Goal: Task Accomplishment & Management: Manage account settings

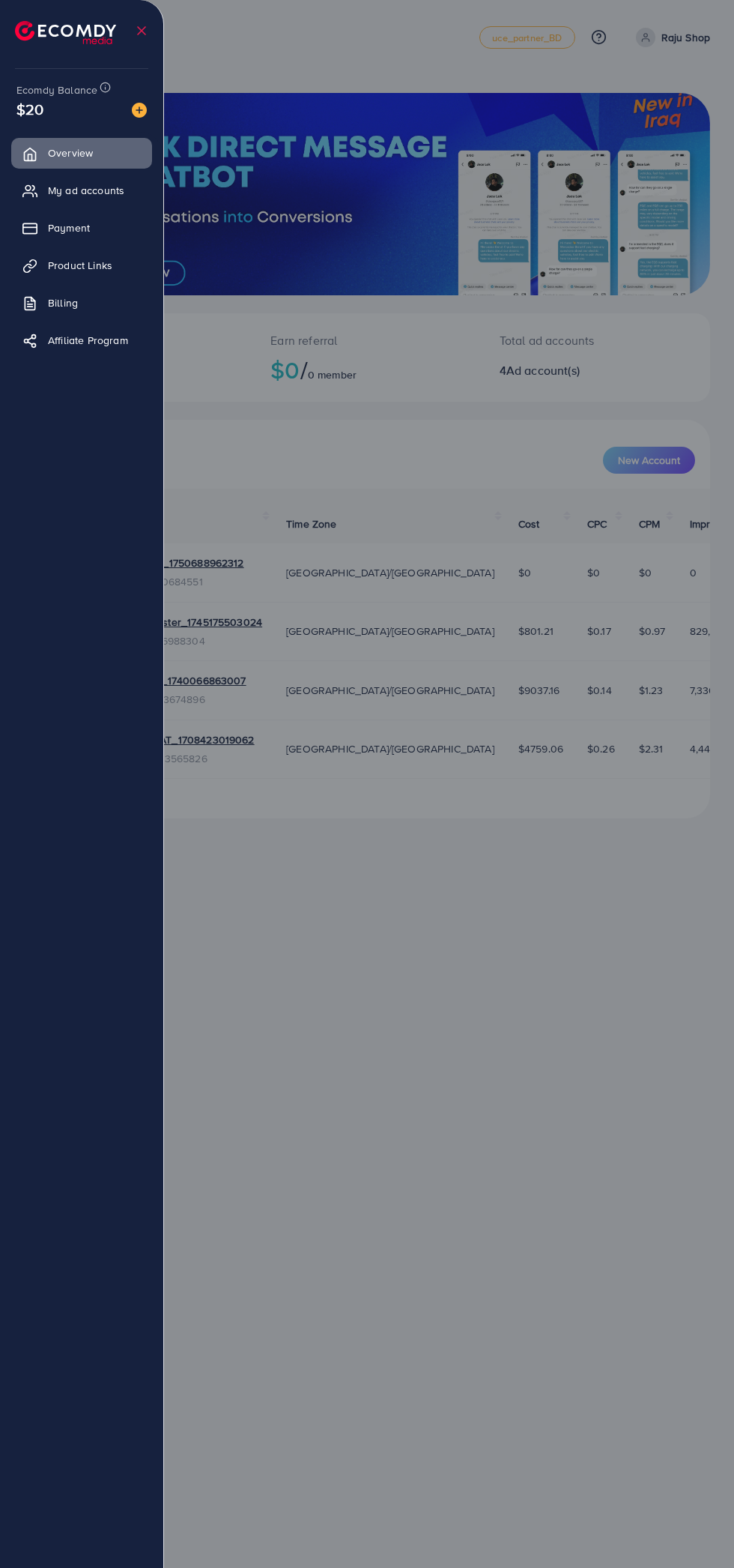
click at [93, 193] on span "My ad accounts" at bounding box center [86, 189] width 76 height 15
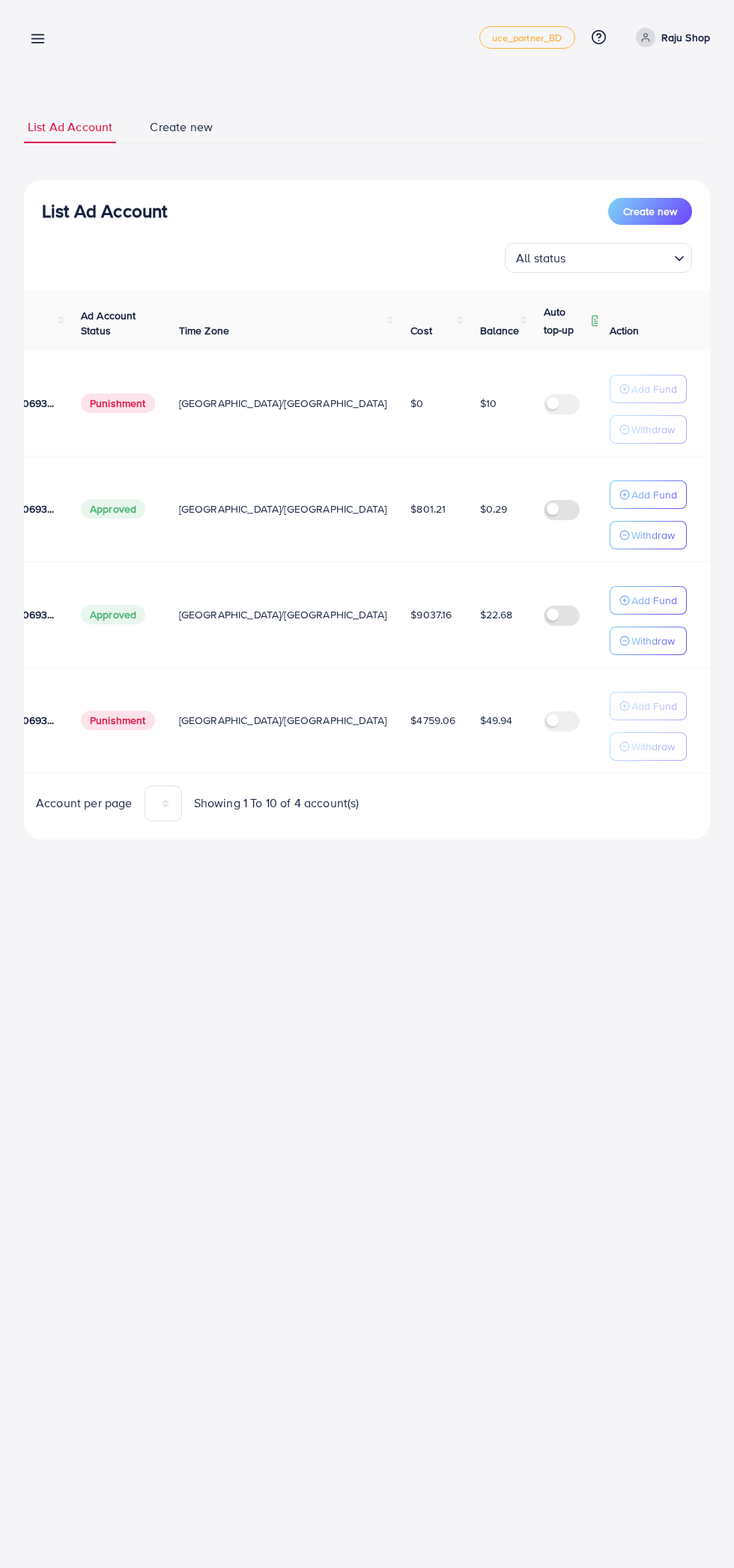
scroll to position [0, 262]
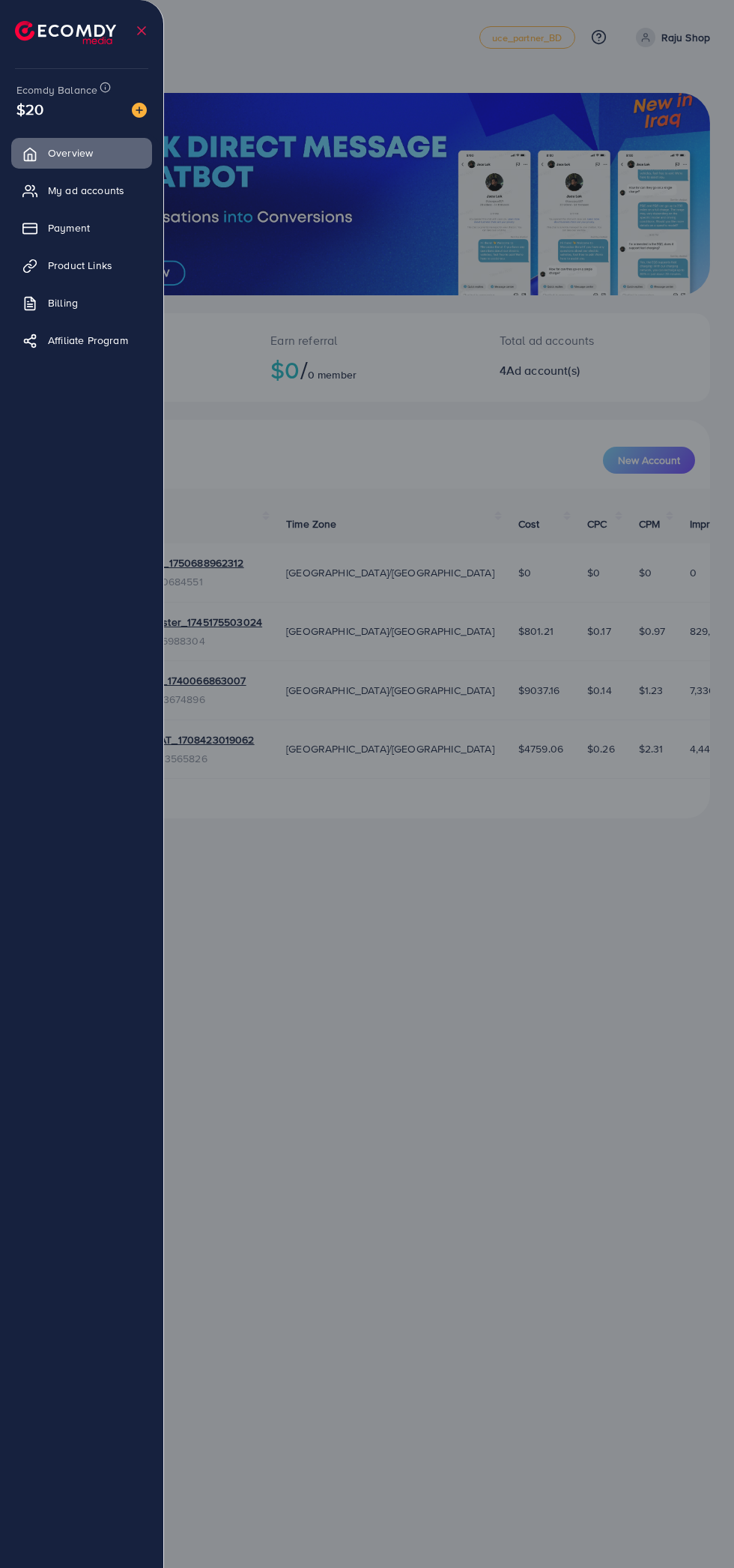
click at [134, 113] on img at bounding box center [139, 110] width 15 height 15
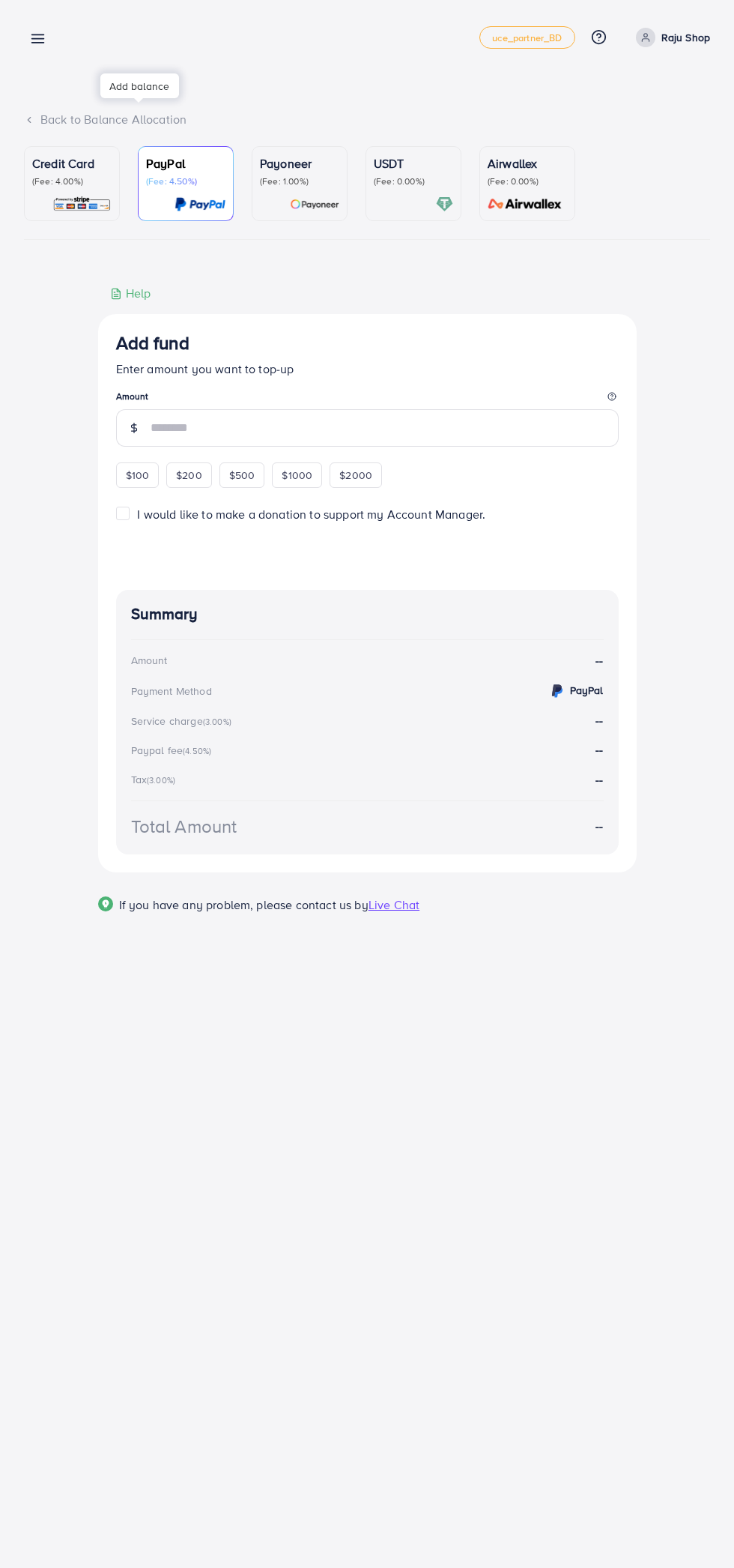
click at [68, 192] on div "Credit Card (Fee: 4.00%)" at bounding box center [72, 183] width 79 height 59
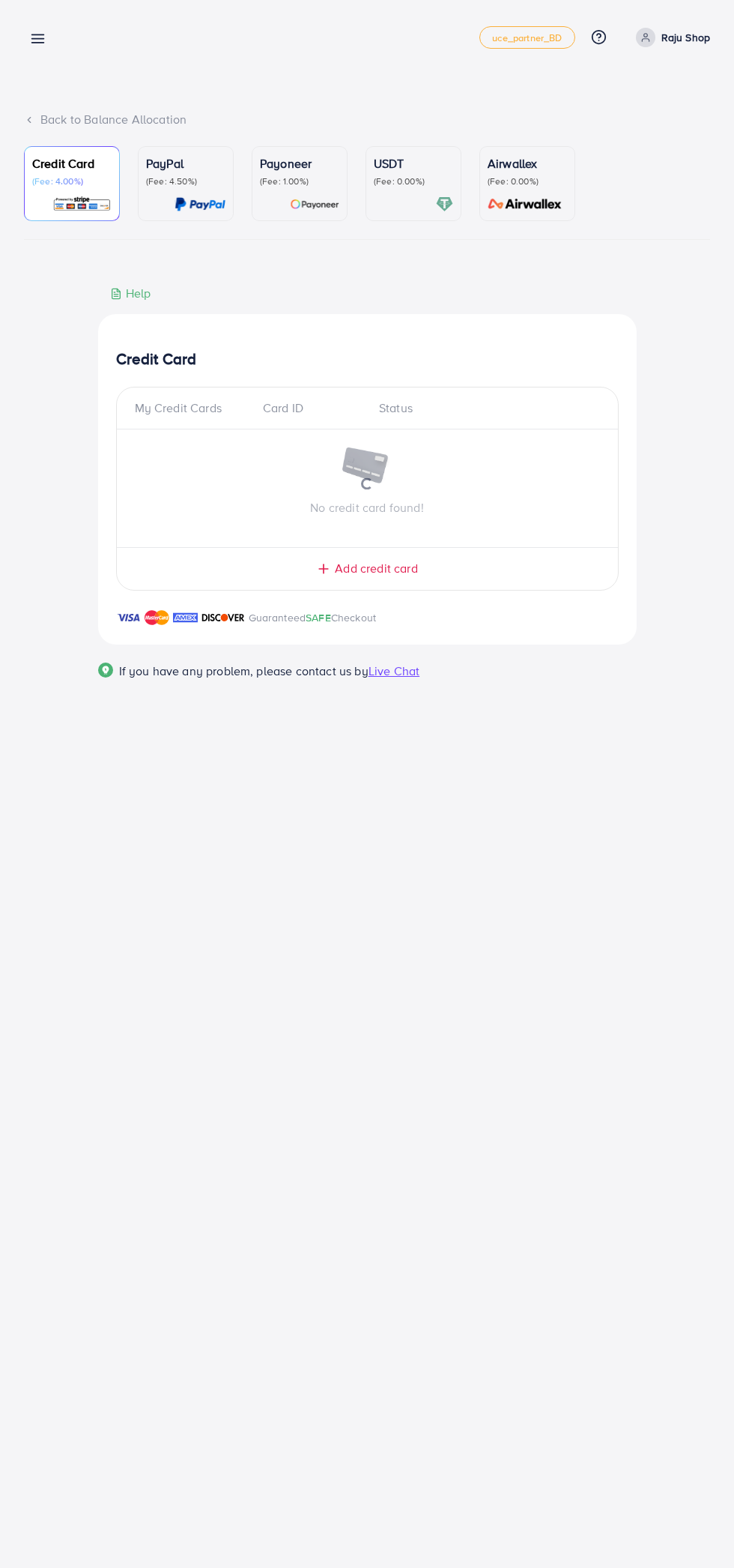
click at [189, 190] on div "PayPal (Fee: 4.50%)" at bounding box center [185, 183] width 79 height 59
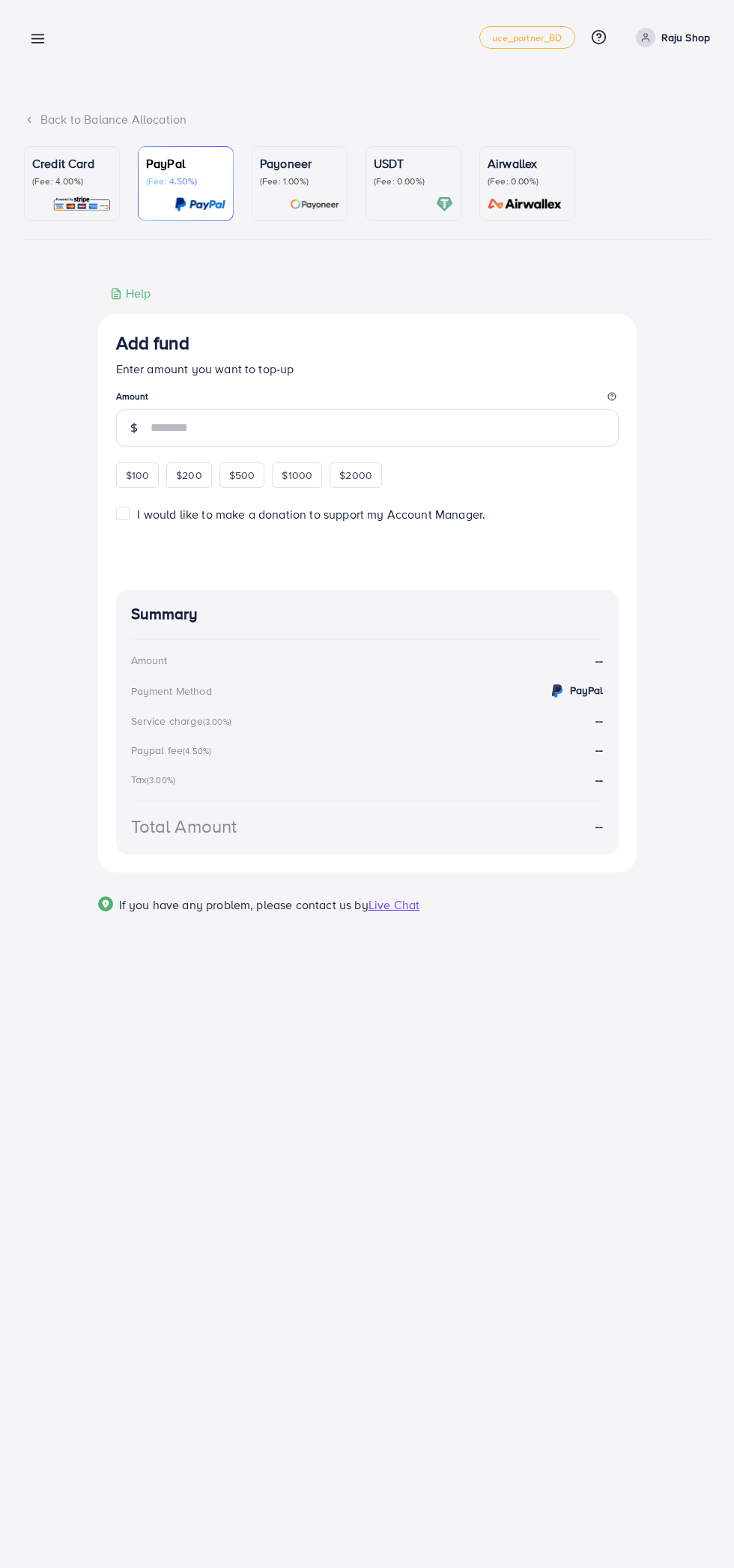
click at [80, 161] on p "Credit Card" at bounding box center [72, 163] width 79 height 18
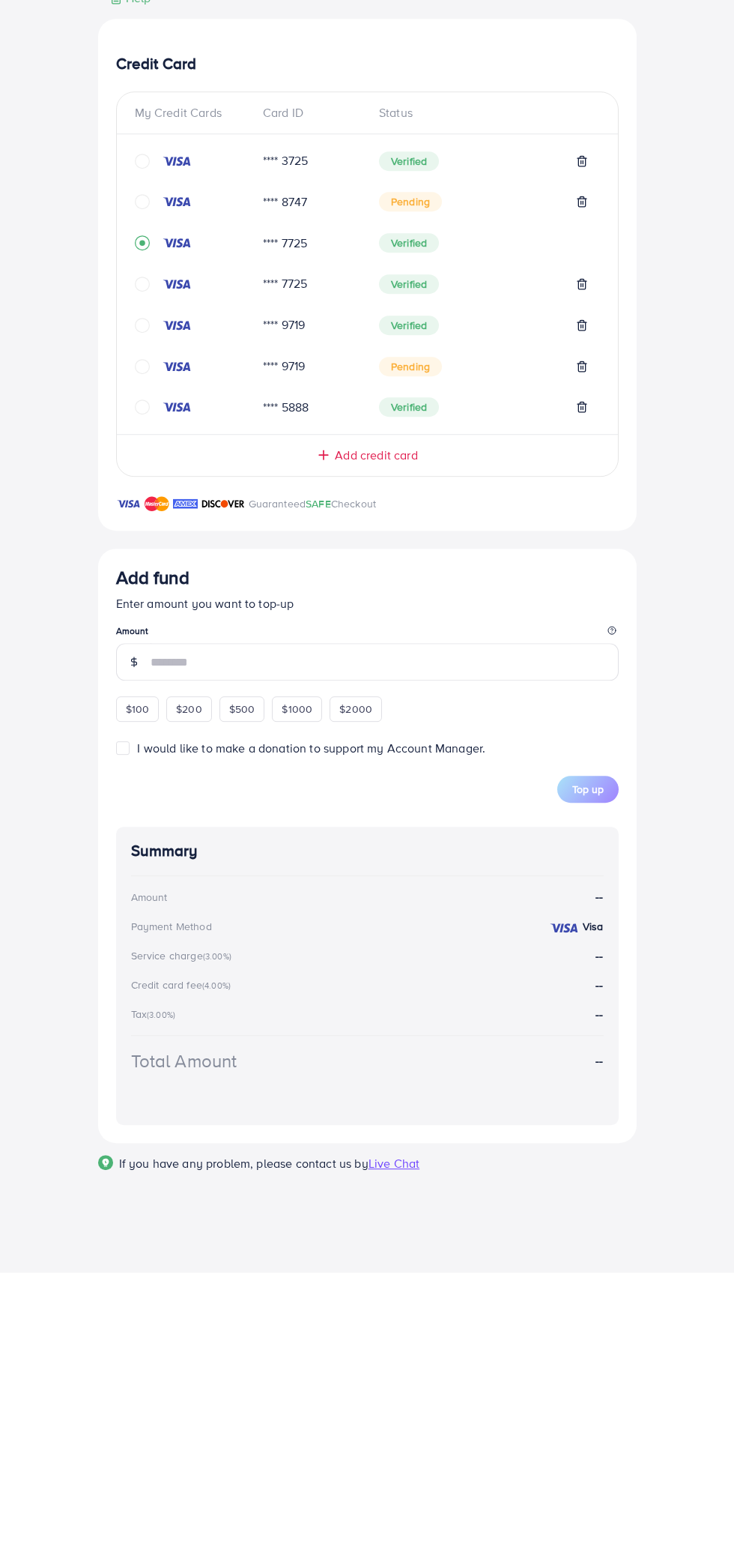
click at [130, 1000] on div "Add fund Enter amount you want to top-up Amount $100 $200 $500 $1000 $2000" at bounding box center [367, 939] width 503 height 155
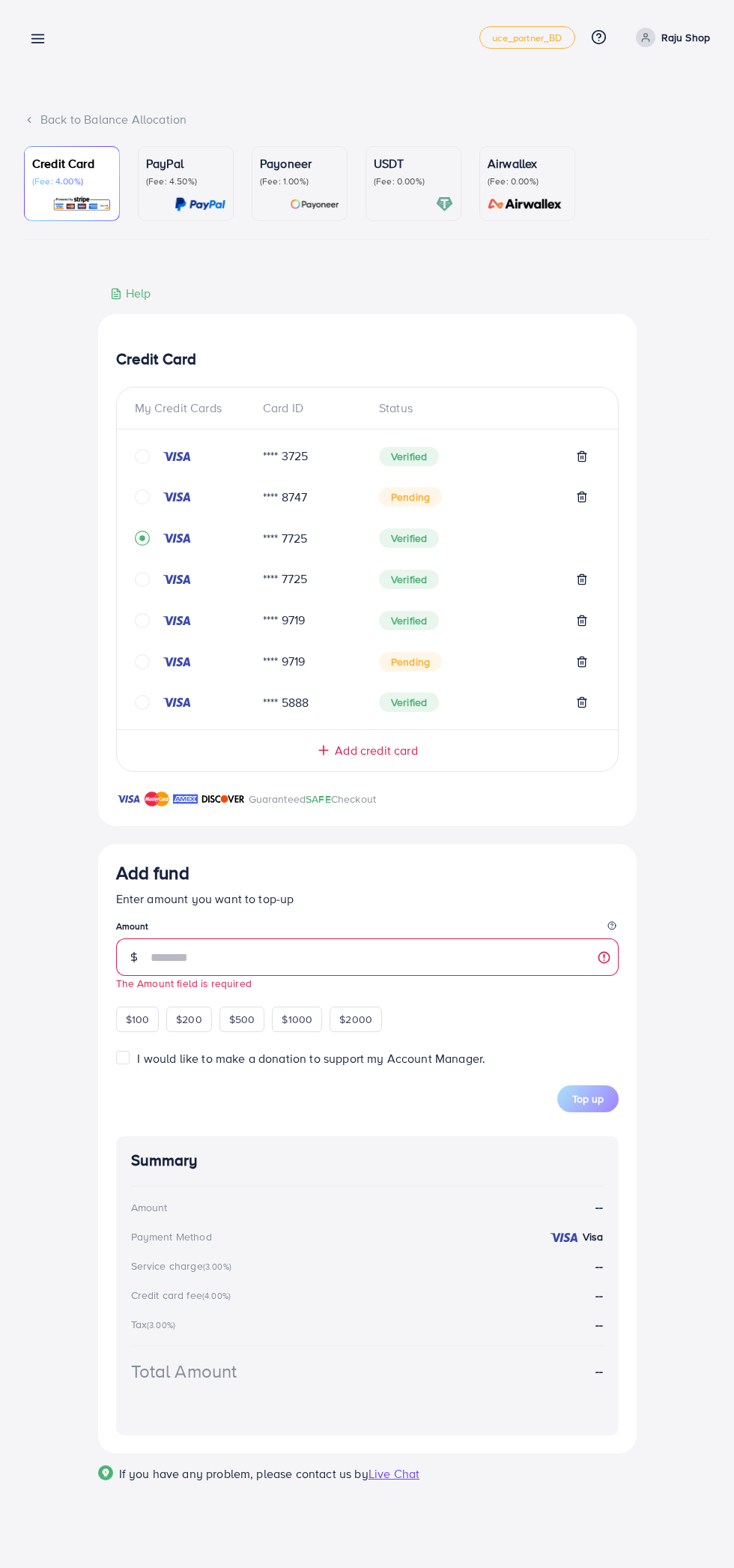
click at [136, 1022] on span "$100" at bounding box center [137, 1019] width 24 height 15
type input "***"
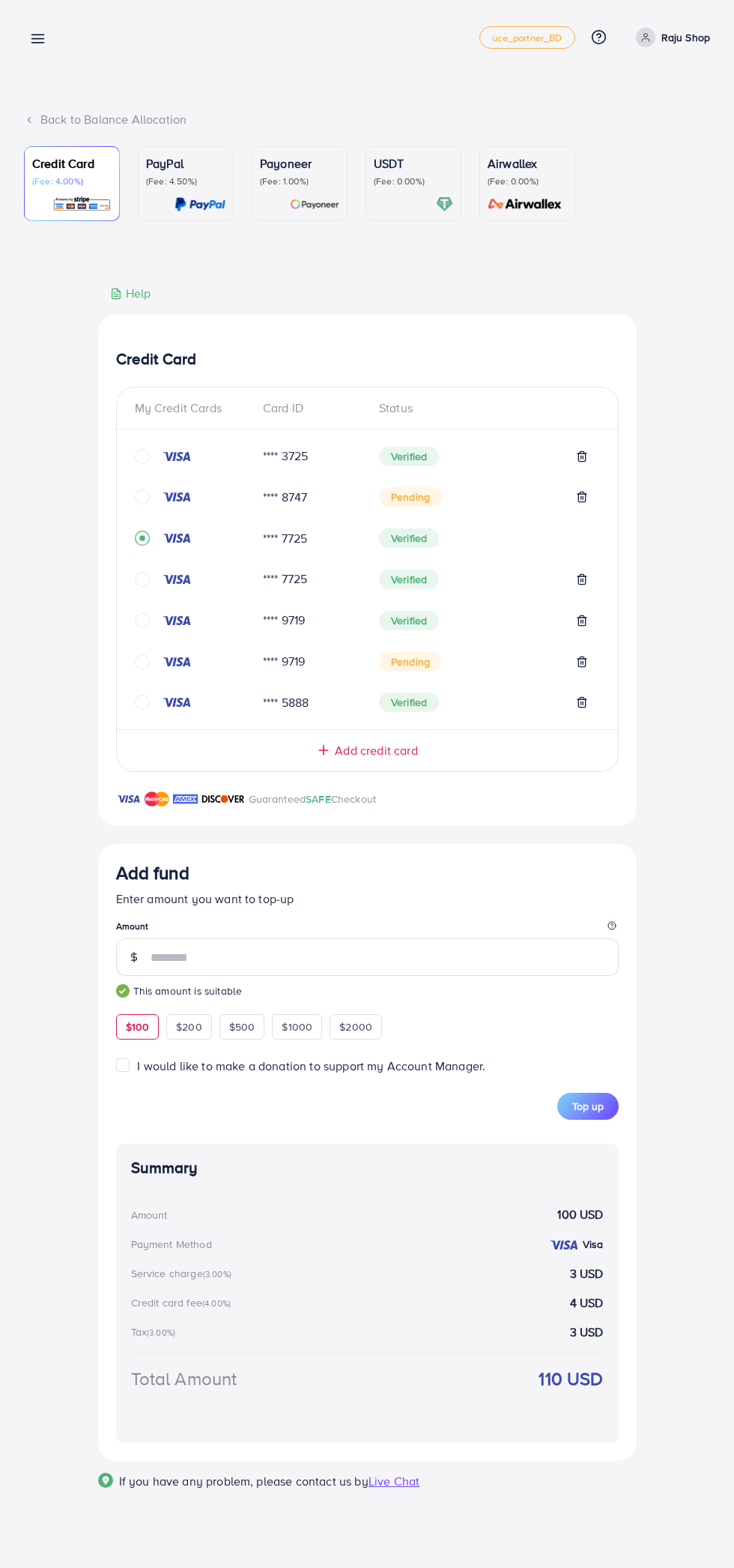
click at [589, 1101] on span "Top up" at bounding box center [588, 1105] width 31 height 15
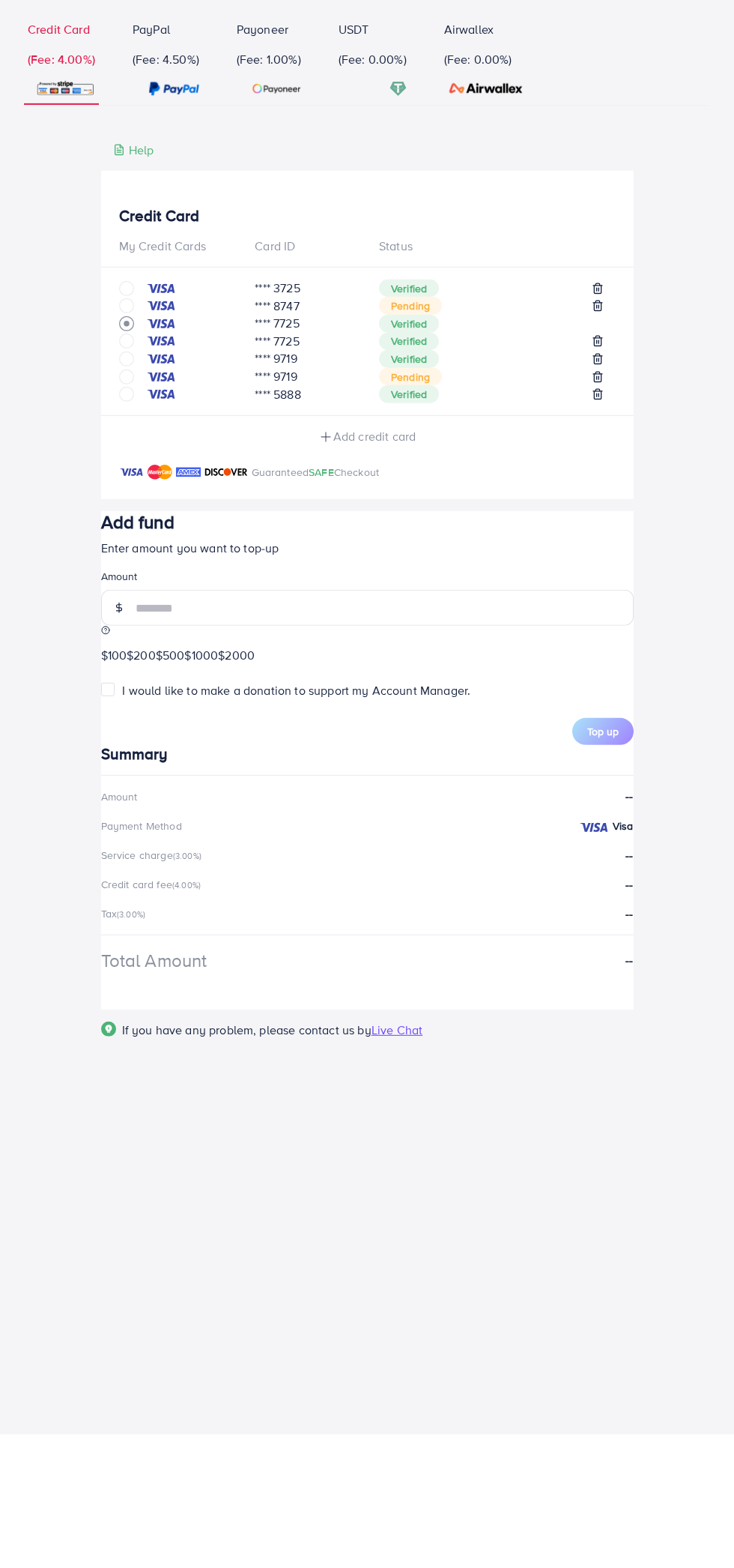
click at [136, 797] on div "$100 $200 $500 $1000 $2000" at bounding box center [367, 789] width 532 height 18
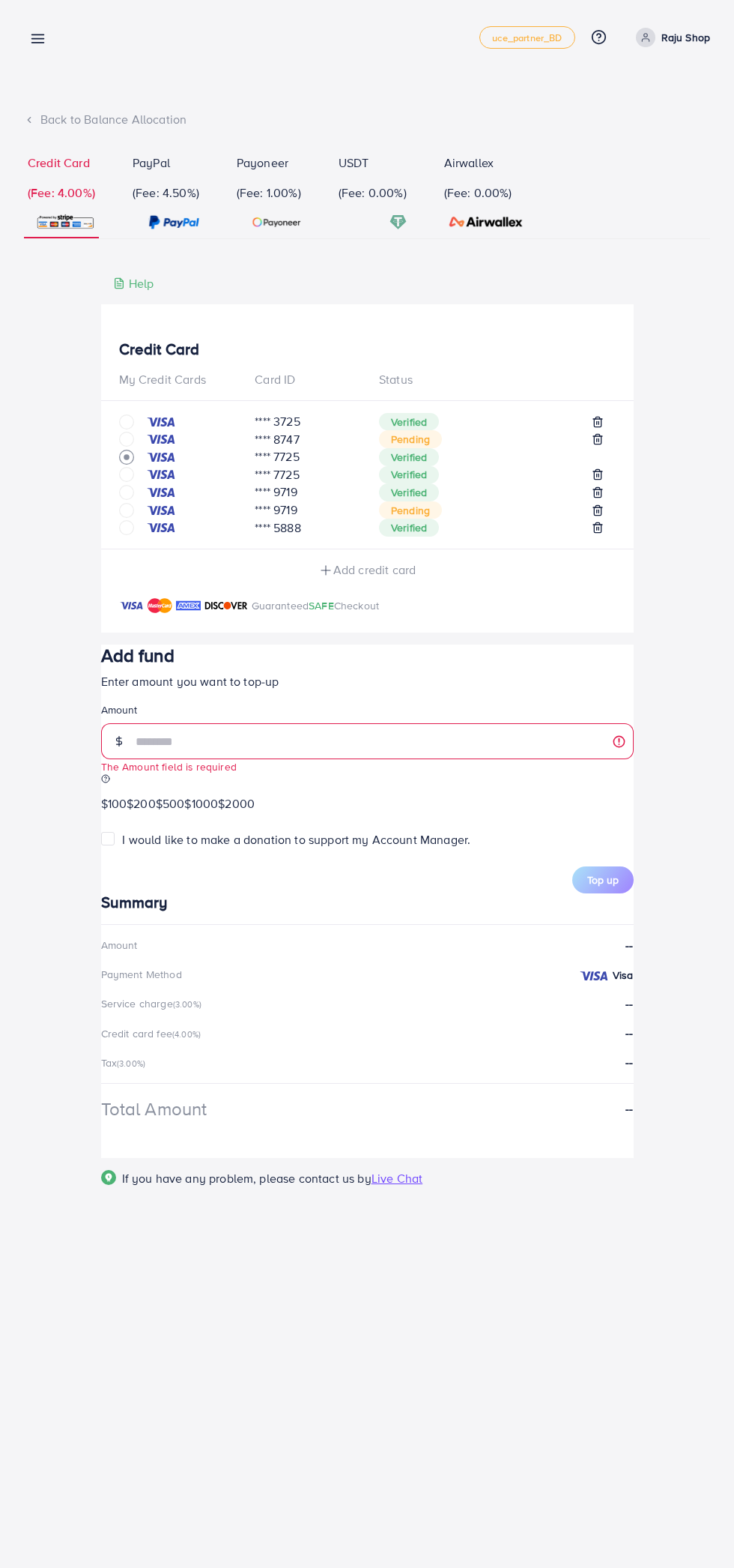
click at [127, 812] on span "$100" at bounding box center [114, 803] width 26 height 17
type input "***"
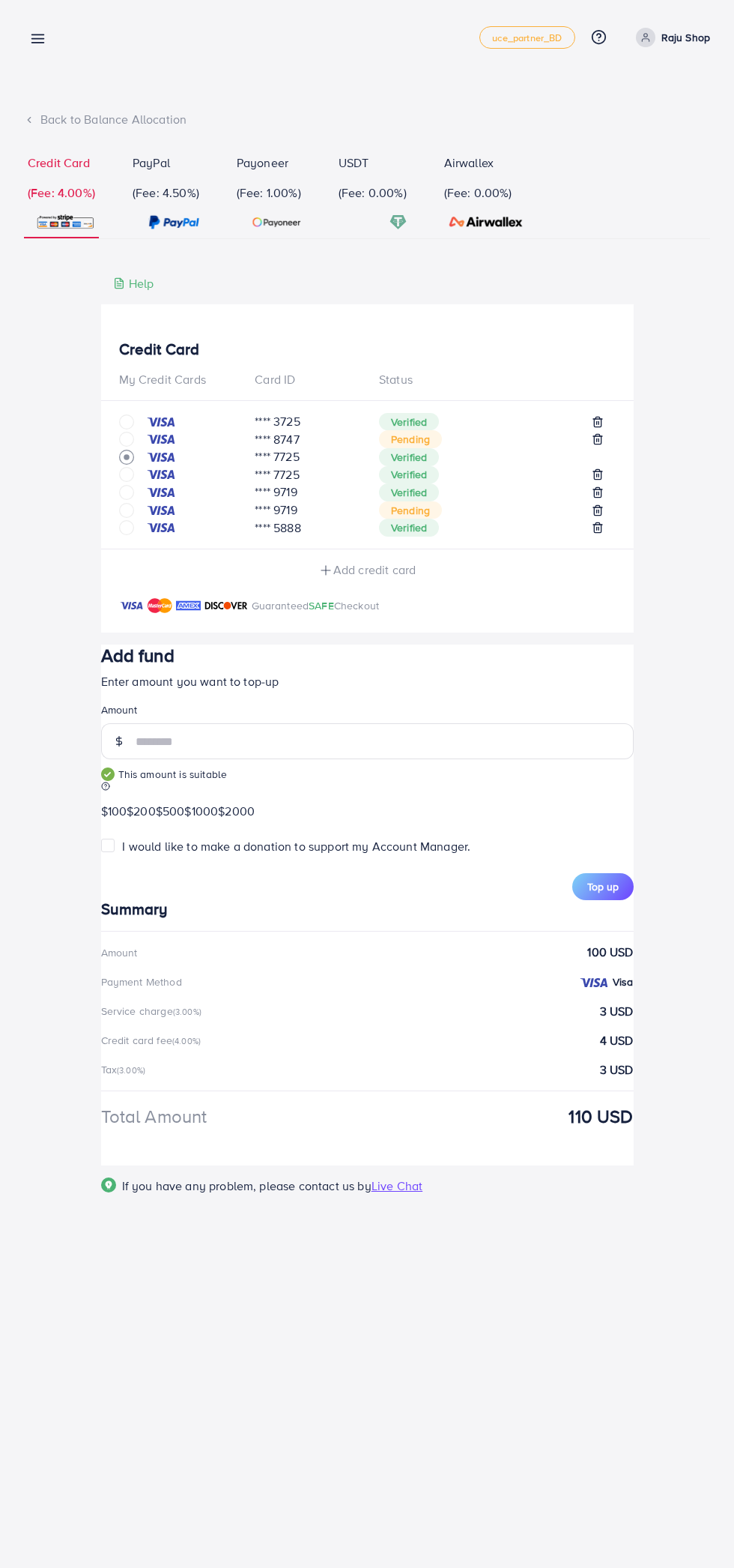
click at [601, 894] on span "Top up" at bounding box center [603, 885] width 31 height 15
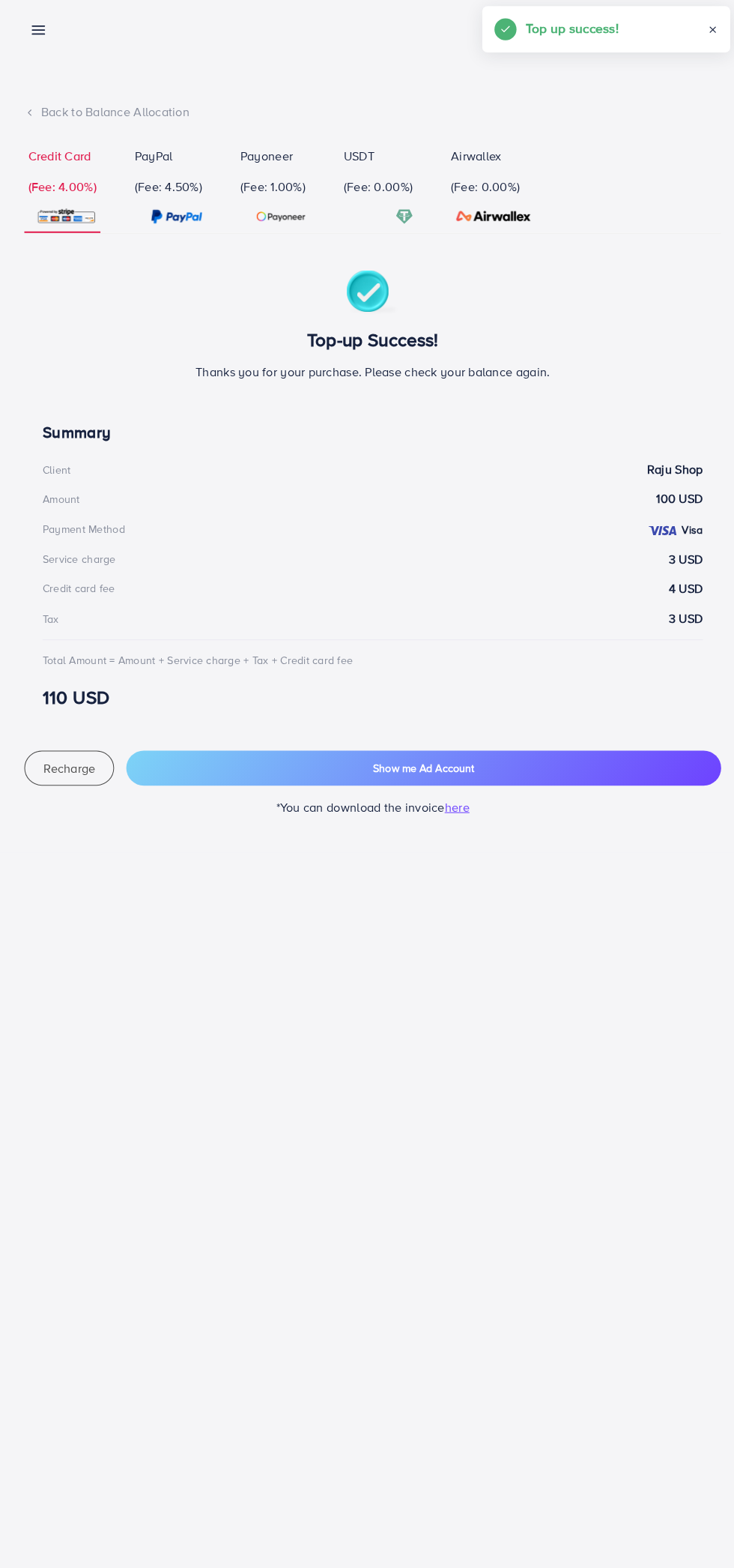
click at [37, 43] on line at bounding box center [38, 43] width 12 height 0
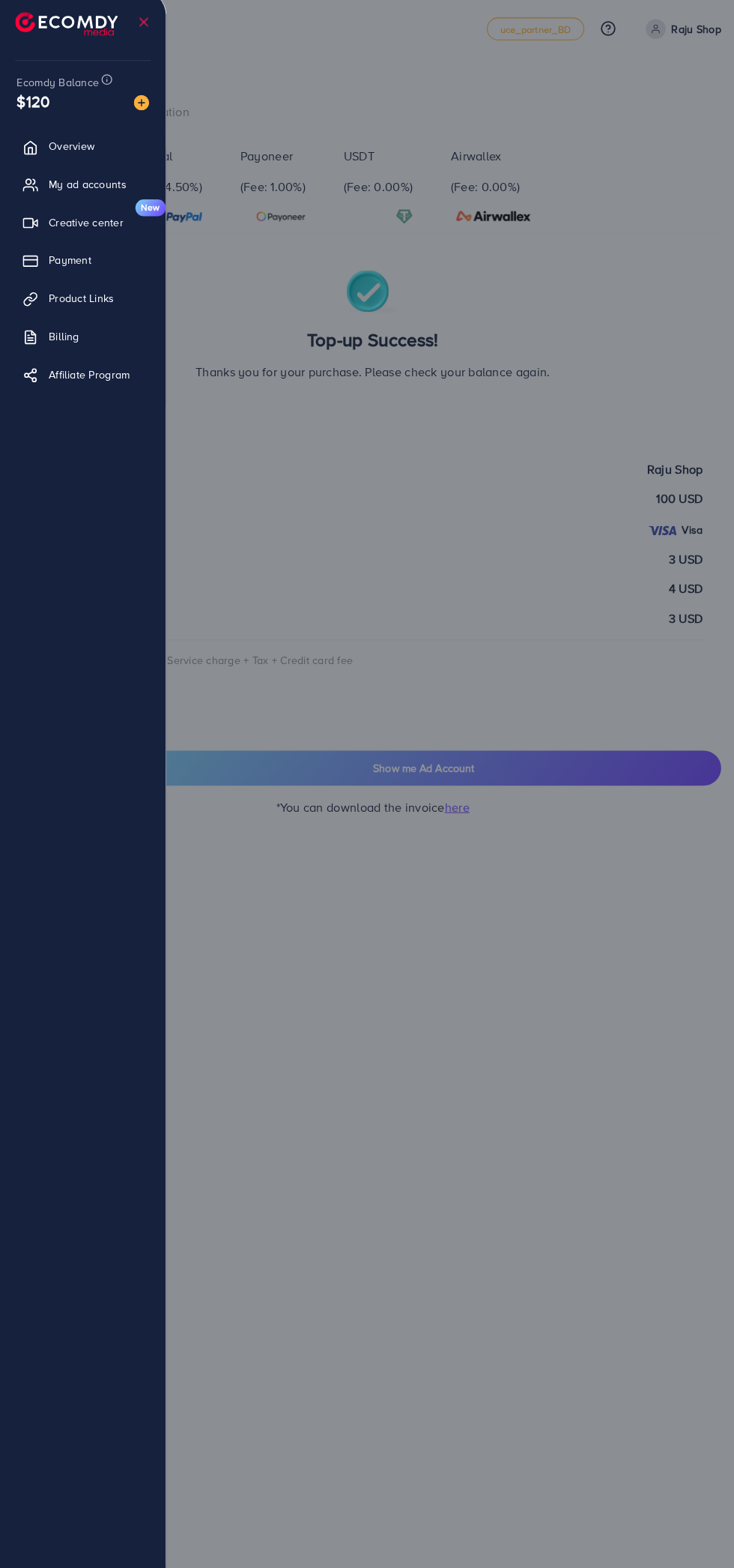
click at [79, 195] on span "My ad accounts" at bounding box center [86, 189] width 76 height 15
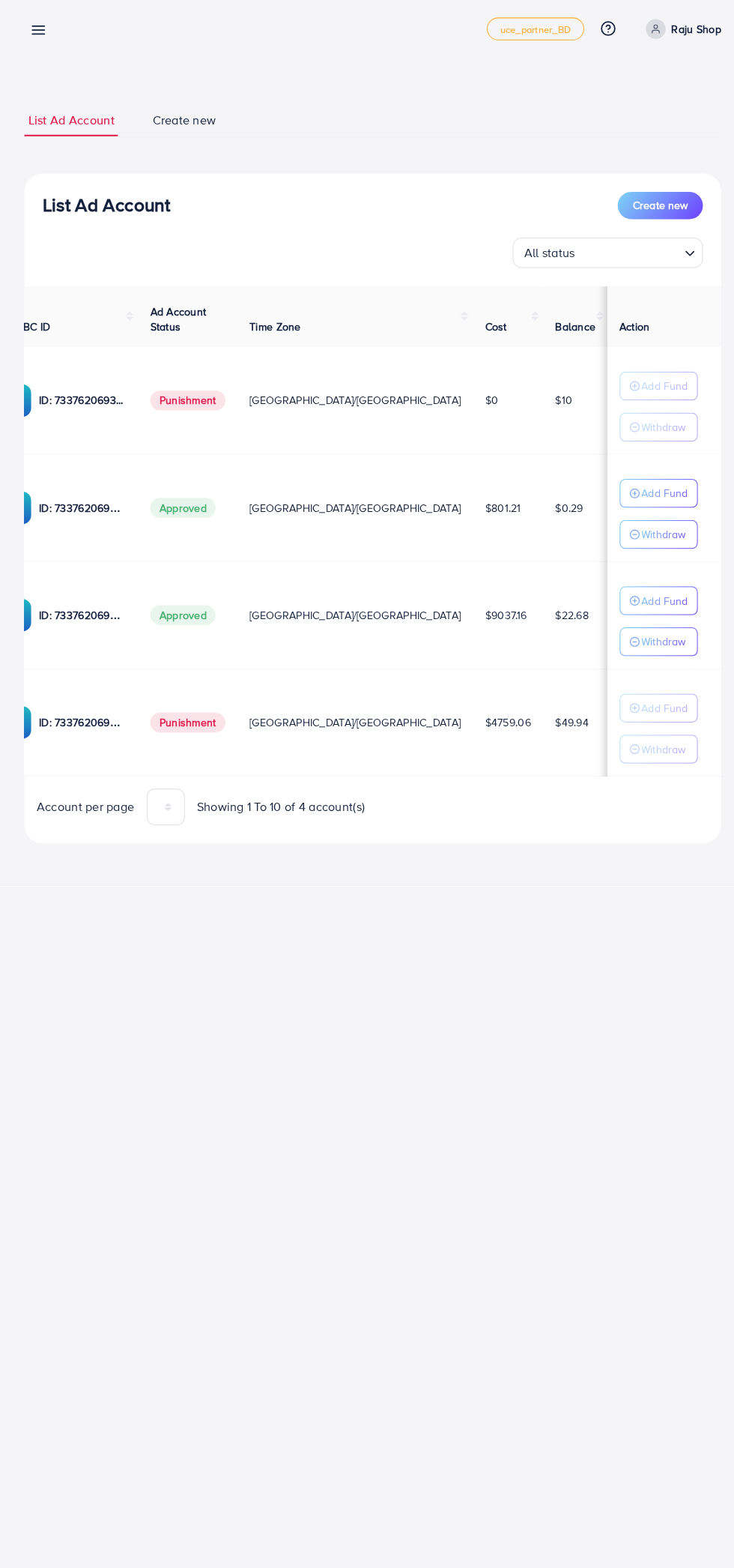
scroll to position [0, 262]
